Goal: Transaction & Acquisition: Purchase product/service

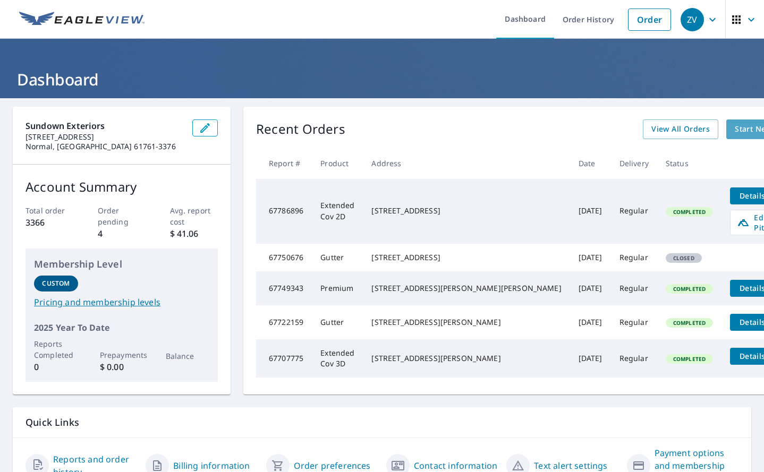
click at [734, 127] on span "Start New Order" at bounding box center [765, 129] width 62 height 13
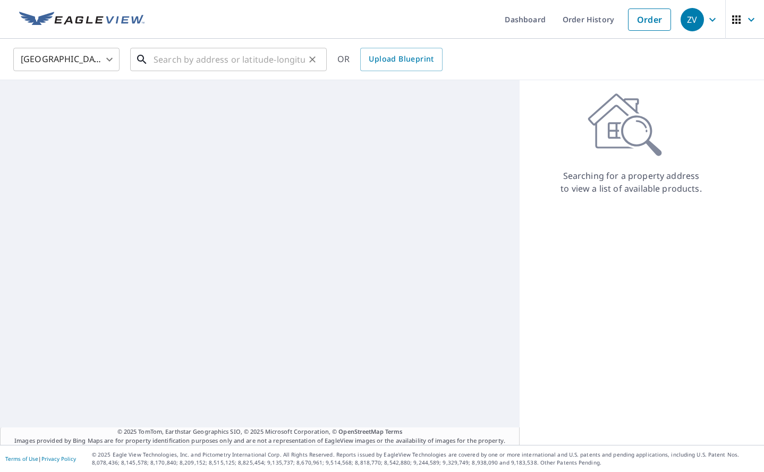
click at [217, 61] on input "text" at bounding box center [228, 60] width 151 height 30
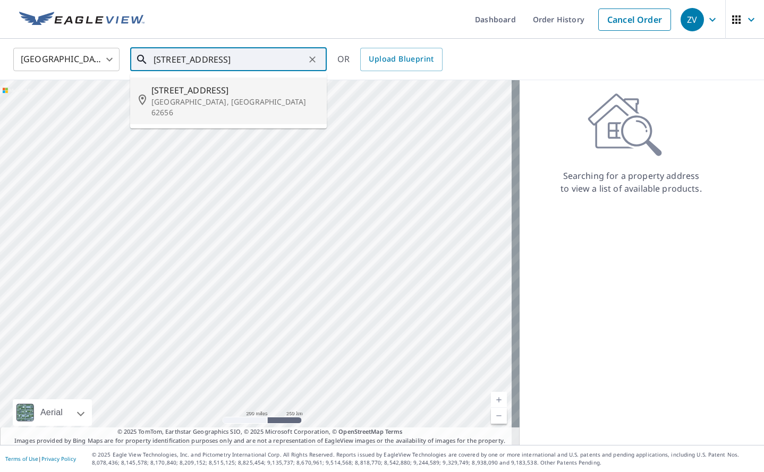
click at [205, 93] on span "[STREET_ADDRESS]" at bounding box center [234, 90] width 167 height 13
type input "[STREET_ADDRESS]"
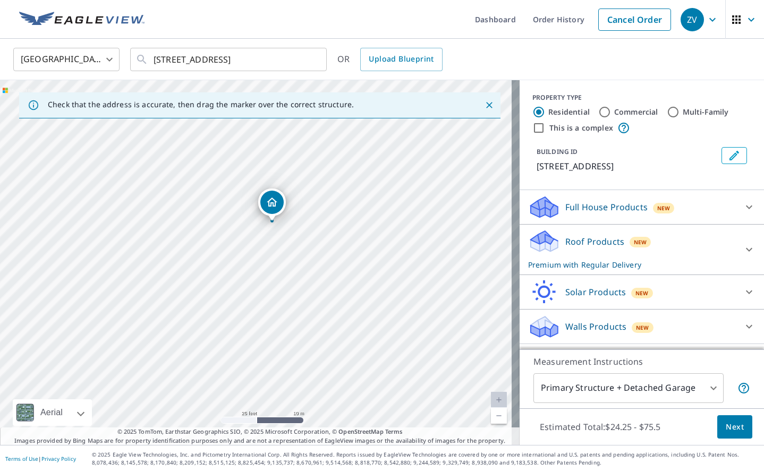
drag, startPoint x: 299, startPoint y: 260, endPoint x: 279, endPoint y: 356, distance: 98.1
click at [279, 356] on div "[STREET_ADDRESS]" at bounding box center [259, 262] width 519 height 365
click at [717, 429] on button "Next" at bounding box center [734, 427] width 35 height 24
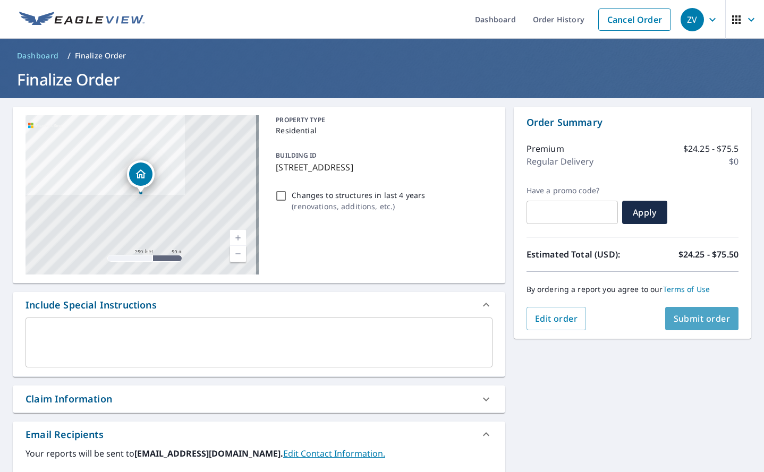
click at [691, 315] on span "Submit order" at bounding box center [701, 319] width 57 height 12
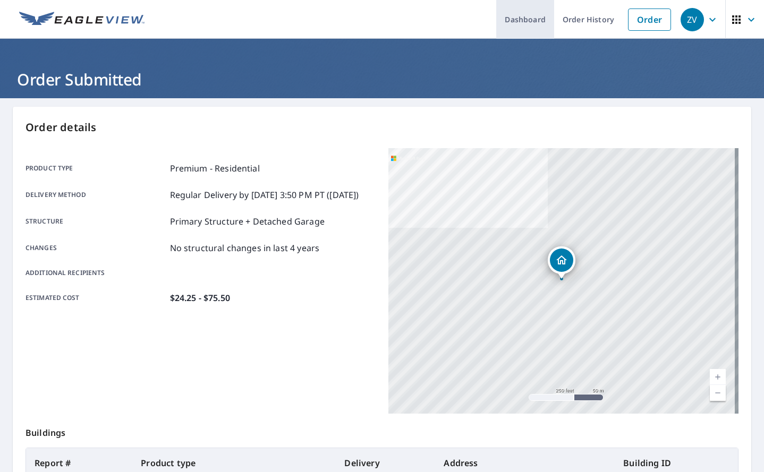
click at [520, 20] on link "Dashboard" at bounding box center [525, 19] width 58 height 39
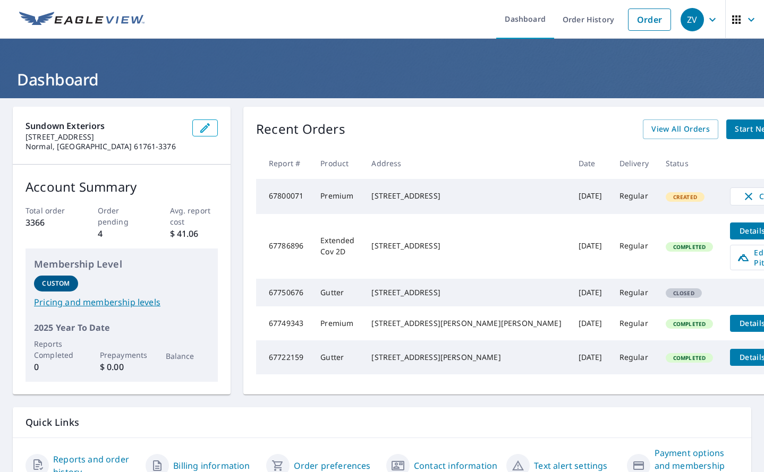
drag, startPoint x: 459, startPoint y: 252, endPoint x: 386, endPoint y: 243, distance: 73.9
click at [386, 243] on td "[STREET_ADDRESS]" at bounding box center [466, 246] width 207 height 65
copy div "[STREET_ADDRESS]"
